Goal: Find contact information: Find contact information

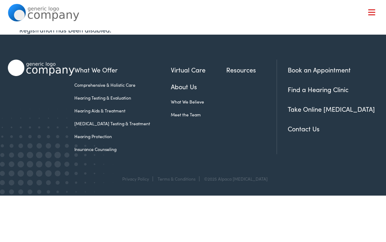
click at [176, 88] on link "About Us" at bounding box center [198, 87] width 55 height 10
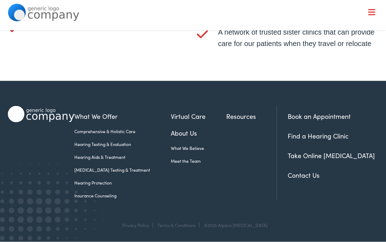
scroll to position [1333, 0]
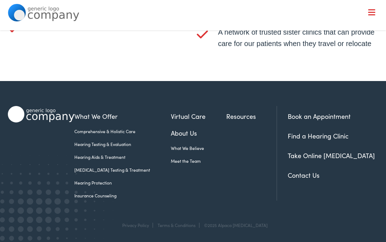
click at [304, 174] on link "Contact Us" at bounding box center [304, 175] width 32 height 9
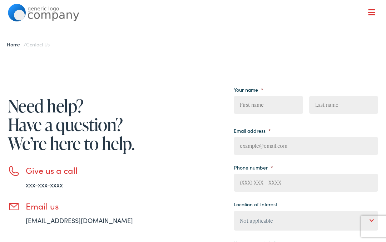
click at [312, 182] on input "Phone number *" at bounding box center [306, 183] width 144 height 18
type input "(___) ___-____"
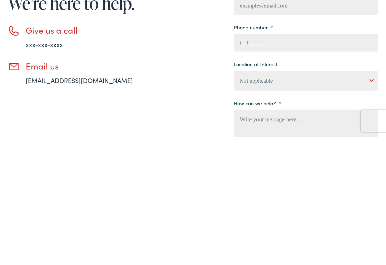
scroll to position [14, 0]
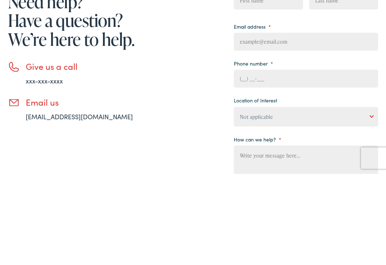
click at [49, 152] on h3 "Give us a call" at bounding box center [99, 157] width 147 height 10
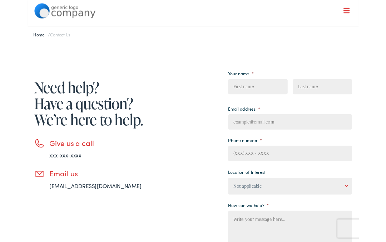
scroll to position [0, 0]
